Goal: Information Seeking & Learning: Learn about a topic

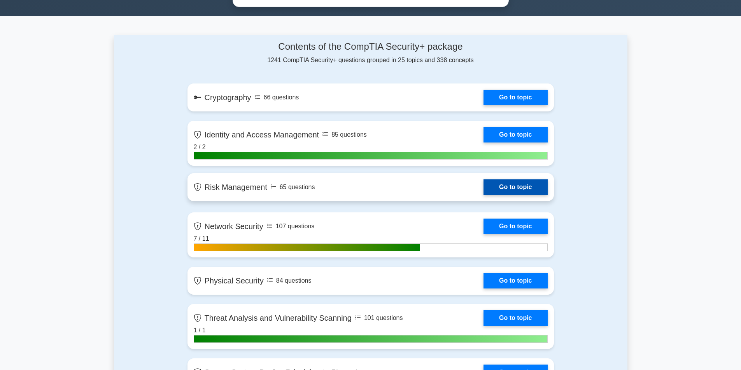
scroll to position [350, 0]
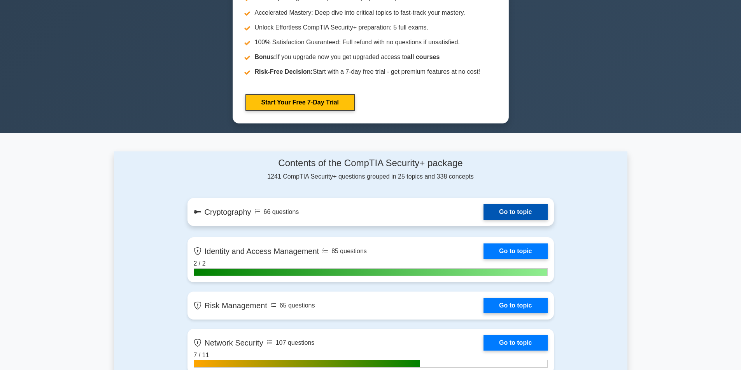
click at [506, 211] on link "Go to topic" at bounding box center [515, 212] width 64 height 16
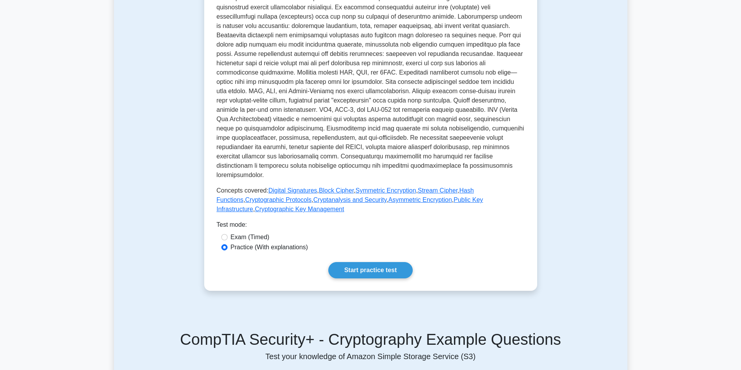
scroll to position [117, 0]
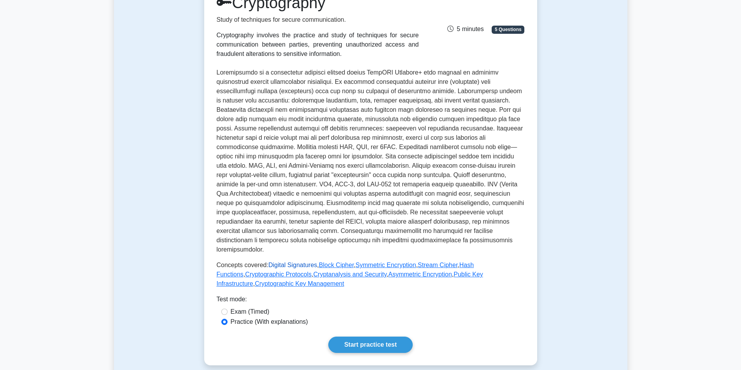
click at [288, 262] on link "Digital Signatures" at bounding box center [292, 265] width 49 height 7
click at [443, 271] on link "Public Key Infrastructure" at bounding box center [350, 279] width 266 height 16
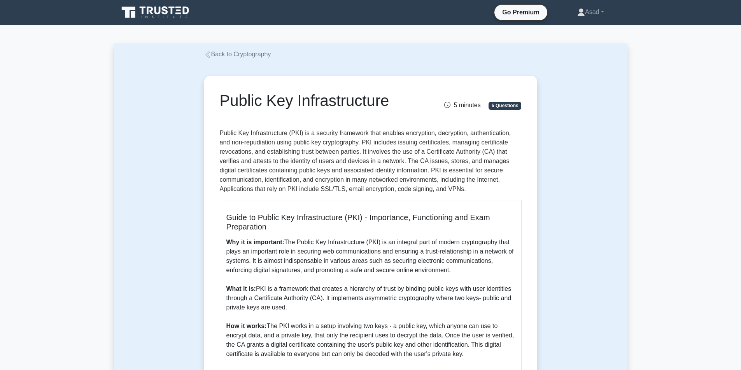
drag, startPoint x: 220, startPoint y: 100, endPoint x: 391, endPoint y: 97, distance: 171.4
click at [391, 97] on h1 "Public Key Infrastructure" at bounding box center [319, 100] width 198 height 19
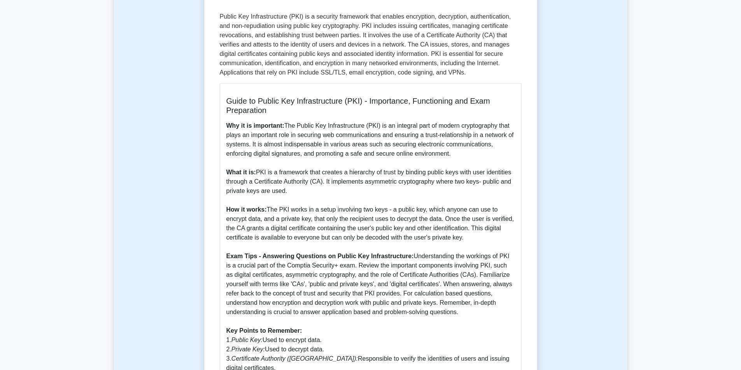
click at [470, 240] on p "Why it is important: The Public Key Infrastructure (PKI) is an integral part of…" at bounding box center [370, 256] width 288 height 271
copy div "Public Key Infrastructure 5 minutes 5 Questions Public Key Infrastructure (PKI)…"
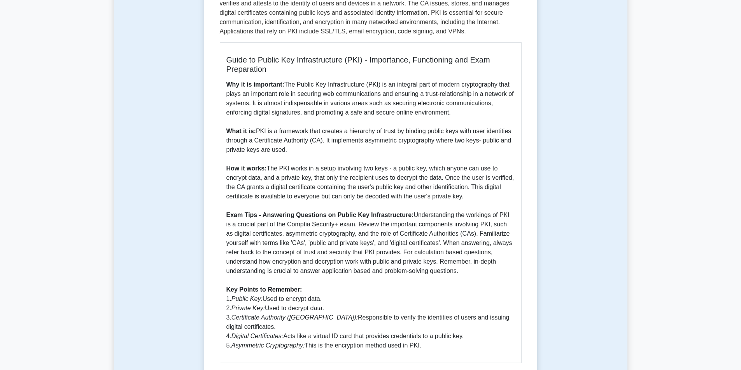
scroll to position [272, 0]
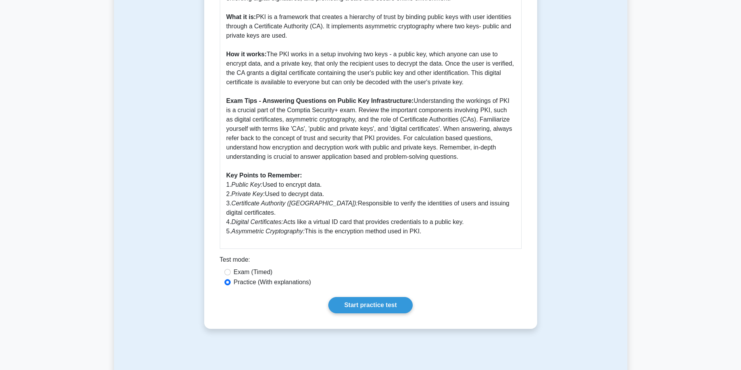
click at [358, 167] on p "Why it is important: The Public Key Infrastructure (PKI) is an integral part of…" at bounding box center [370, 101] width 288 height 271
drag, startPoint x: 409, startPoint y: 100, endPoint x: 465, endPoint y: 155, distance: 77.8
click at [465, 155] on p "Why it is important: The Public Key Infrastructure (PKI) is an integral part of…" at bounding box center [370, 101] width 288 height 271
drag, startPoint x: 284, startPoint y: 87, endPoint x: 257, endPoint y: 96, distance: 28.2
click at [283, 87] on p "Why it is important: The Public Key Infrastructure (PKI) is an integral part of…" at bounding box center [370, 101] width 288 height 271
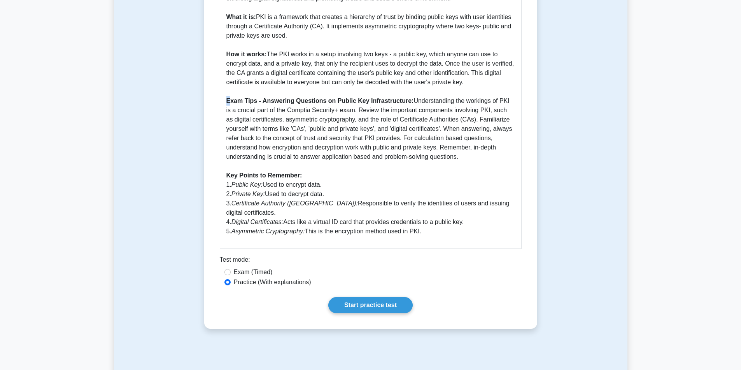
drag, startPoint x: 225, startPoint y: 102, endPoint x: 231, endPoint y: 101, distance: 5.9
click at [231, 101] on div "Guide to Public Key Infrastructure (PKI) - Importance, Functioning and Exam Pre…" at bounding box center [371, 88] width 302 height 321
click at [229, 101] on b "Exam Tips - Answering Questions on Public Key Infrastructure:" at bounding box center [319, 101] width 187 height 7
drag, startPoint x: 227, startPoint y: 101, endPoint x: 464, endPoint y: 155, distance: 243.6
click at [464, 155] on p "Why it is important: The Public Key Infrastructure (PKI) is an integral part of…" at bounding box center [370, 101] width 288 height 271
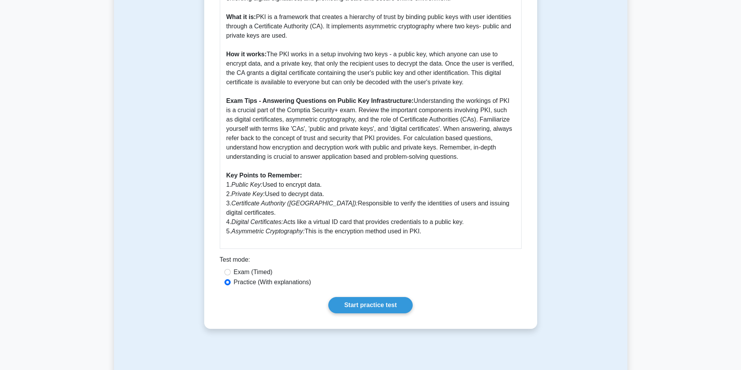
copy p "Exam Tips - Answering Questions on Public Key Infrastructure: Understanding the…"
click at [372, 201] on p "Why it is important: The Public Key Infrastructure (PKI) is an integral part of…" at bounding box center [370, 101] width 288 height 271
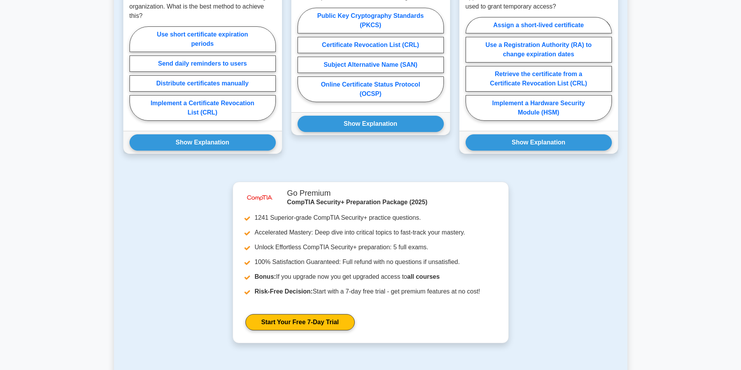
scroll to position [544, 0]
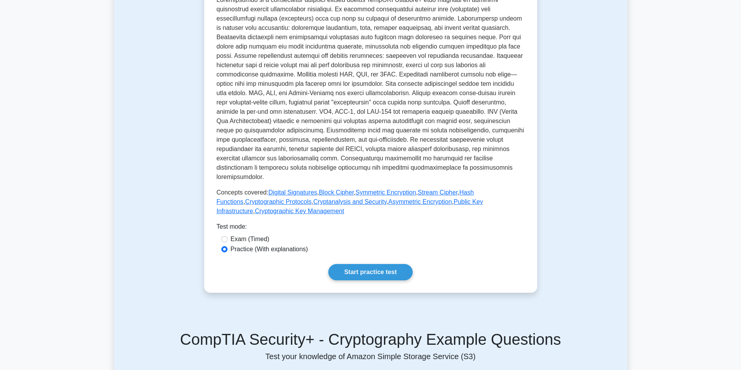
scroll to position [233, 0]
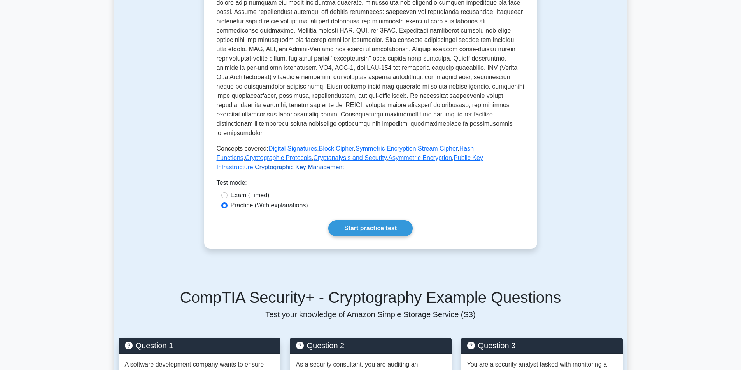
click at [344, 164] on link "Cryptographic Key Management" at bounding box center [299, 167] width 89 height 7
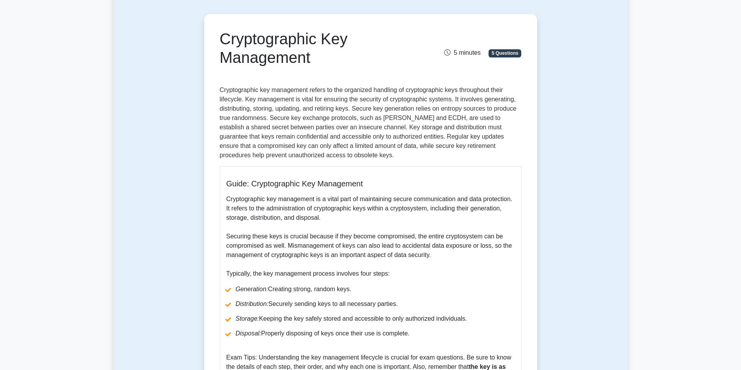
scroll to position [39, 0]
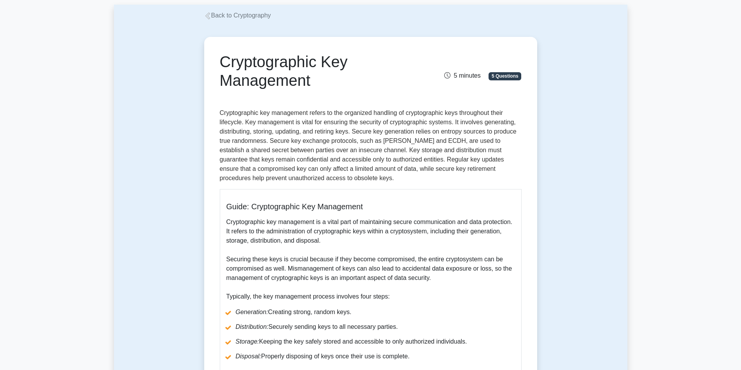
drag, startPoint x: 222, startPoint y: 61, endPoint x: 349, endPoint y: 83, distance: 129.1
click at [349, 83] on h1 "Cryptographic Key Management" at bounding box center [319, 70] width 198 height 37
click at [221, 111] on p "Cryptographic key management refers to the organized handling of cryptographic …" at bounding box center [371, 145] width 302 height 75
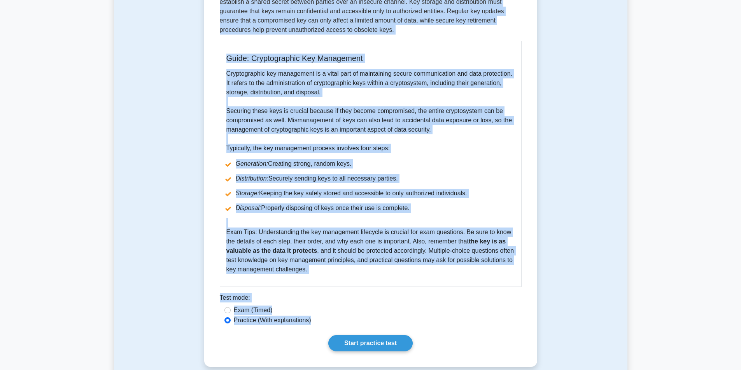
scroll to position [211, 0]
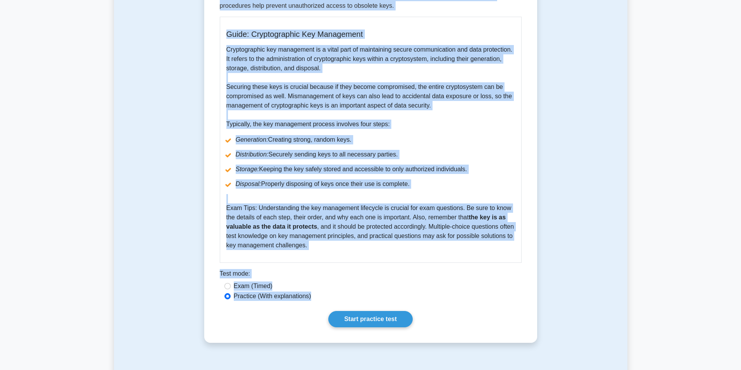
drag, startPoint x: 220, startPoint y: 112, endPoint x: 417, endPoint y: 183, distance: 209.2
click at [417, 183] on div "Cryptographic Key Management 5 minutes 5 Questions Guide: Cryptographic Key Man…" at bounding box center [370, 103] width 327 height 473
click at [349, 245] on div "Guide: Cryptographic Key Management Cryptographic key management is a vital par…" at bounding box center [371, 140] width 302 height 246
copy div "Cryptographic key management refers to the organized handling of cryptographic …"
